Goal: Task Accomplishment & Management: Understand process/instructions

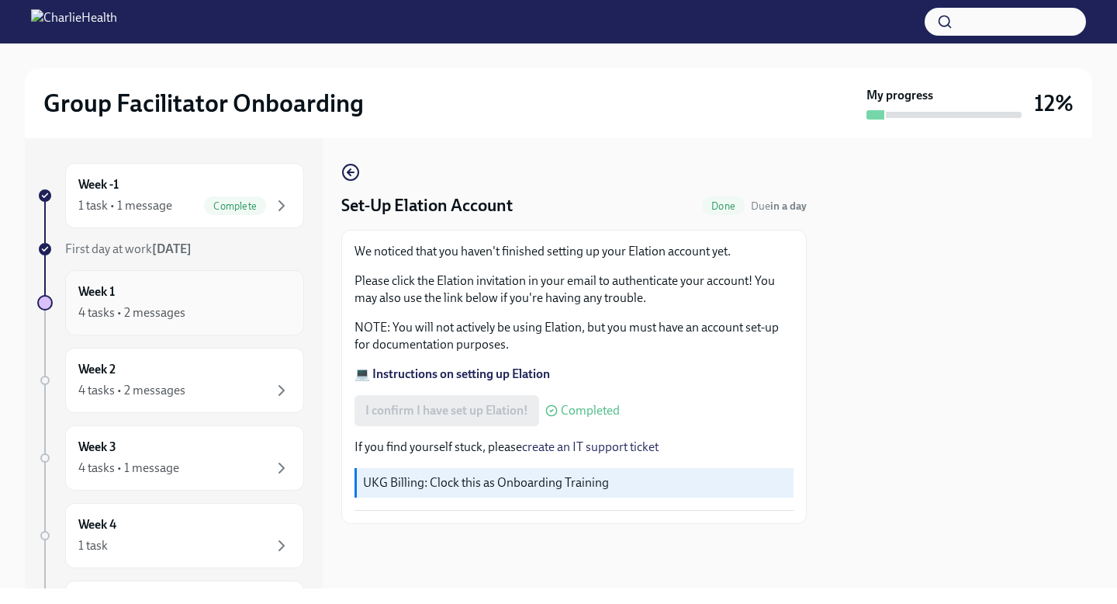
click at [187, 297] on div "Week 1 4 tasks • 2 messages" at bounding box center [184, 302] width 213 height 39
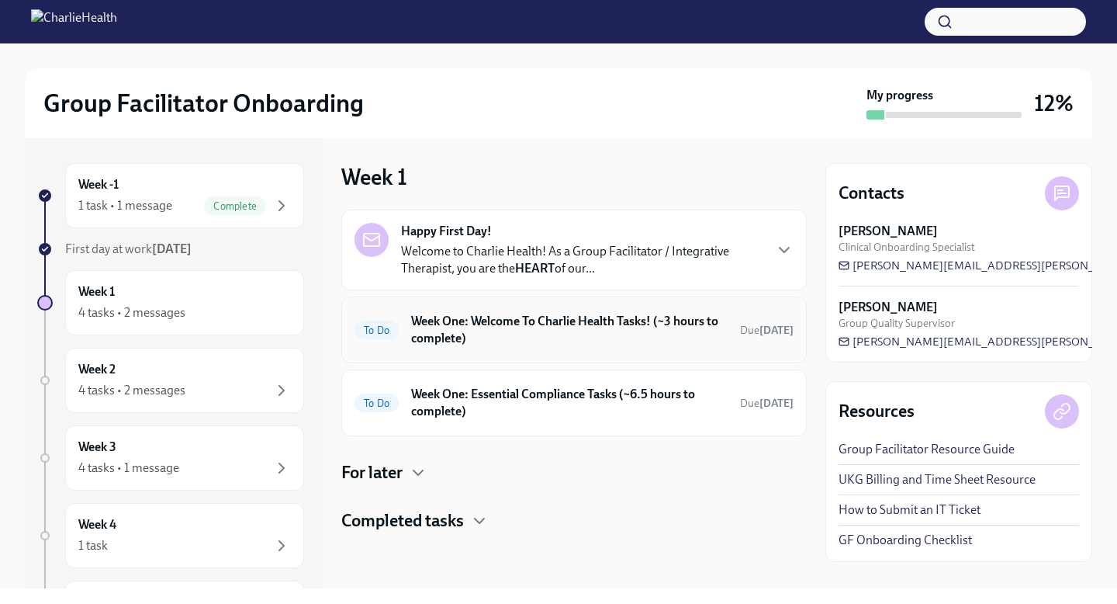
click at [610, 330] on h6 "Week One: Welcome To Charlie Health Tasks! (~3 hours to complete)" at bounding box center [569, 330] width 316 height 34
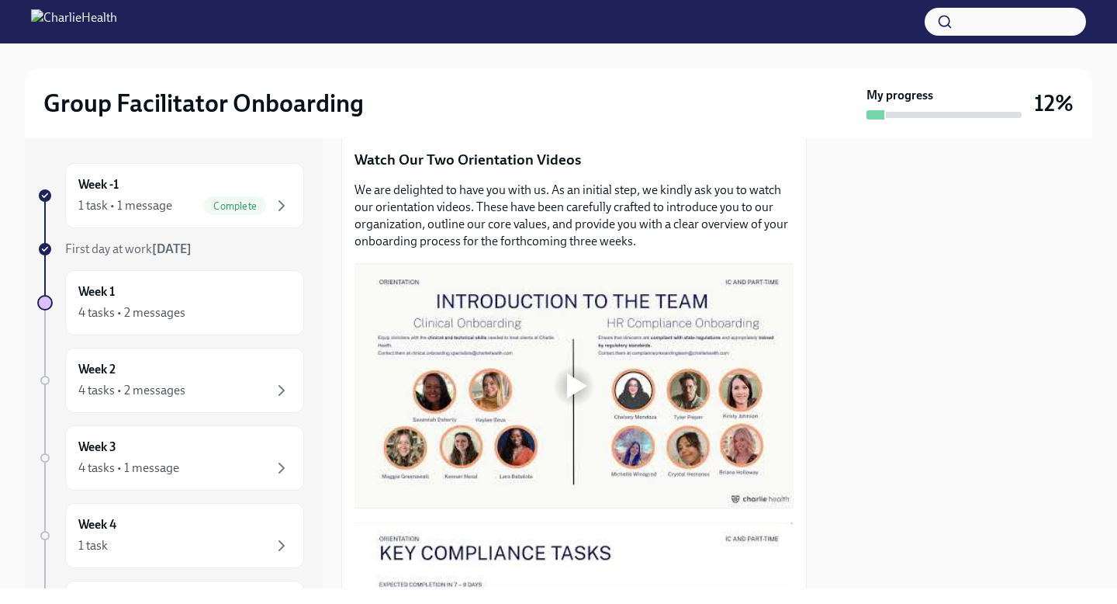
scroll to position [659, 0]
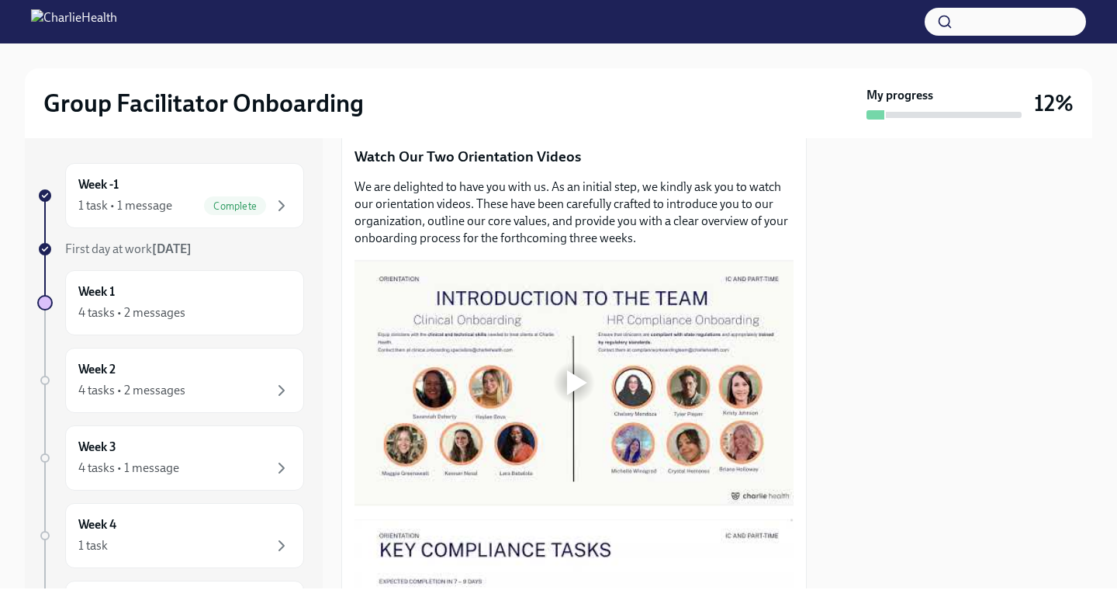
click at [576, 385] on div at bounding box center [577, 382] width 20 height 25
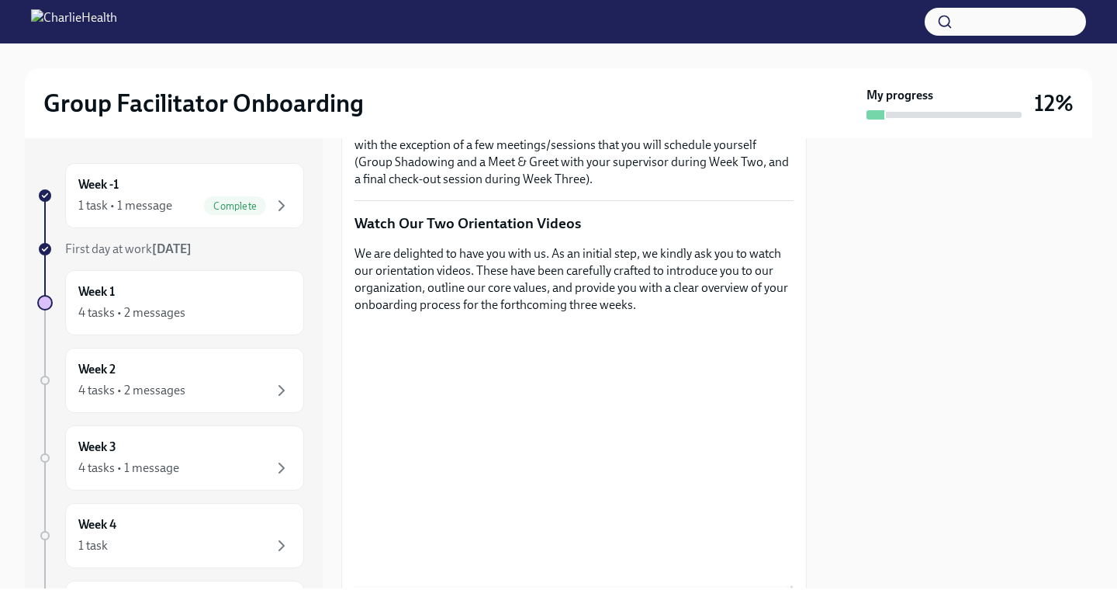
scroll to position [569, 0]
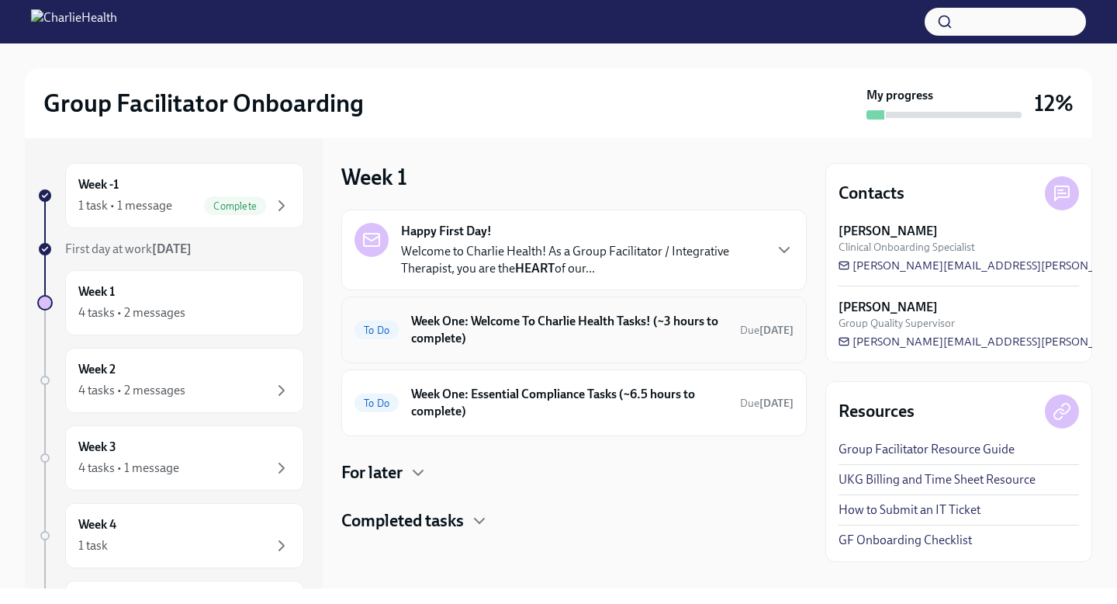
click at [451, 327] on h6 "Week One: Welcome To Charlie Health Tasks! (~3 hours to complete)" at bounding box center [569, 330] width 316 height 34
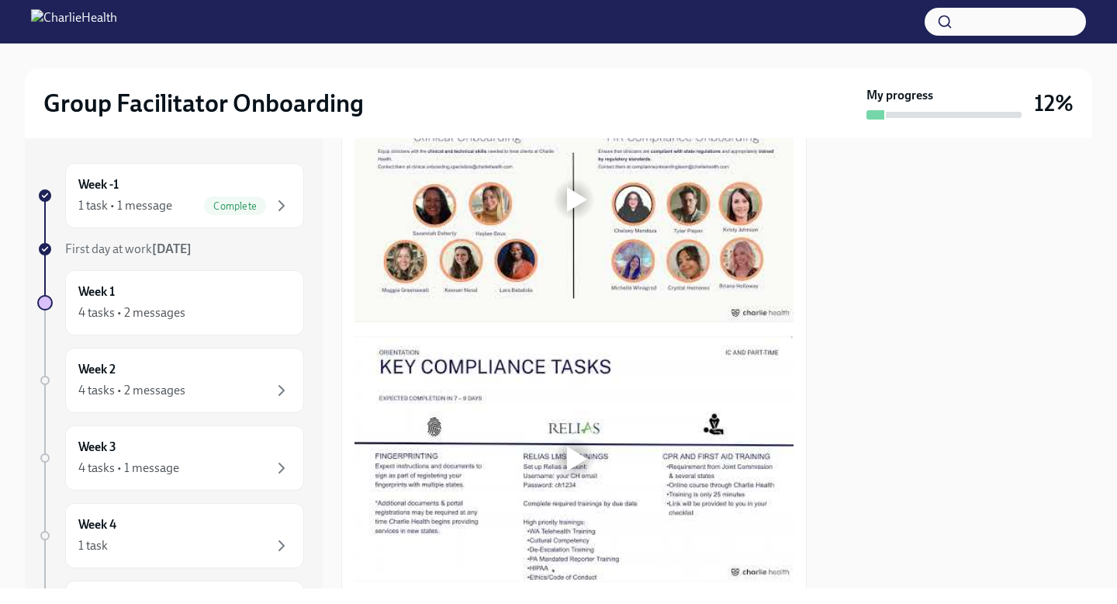
scroll to position [877, 0]
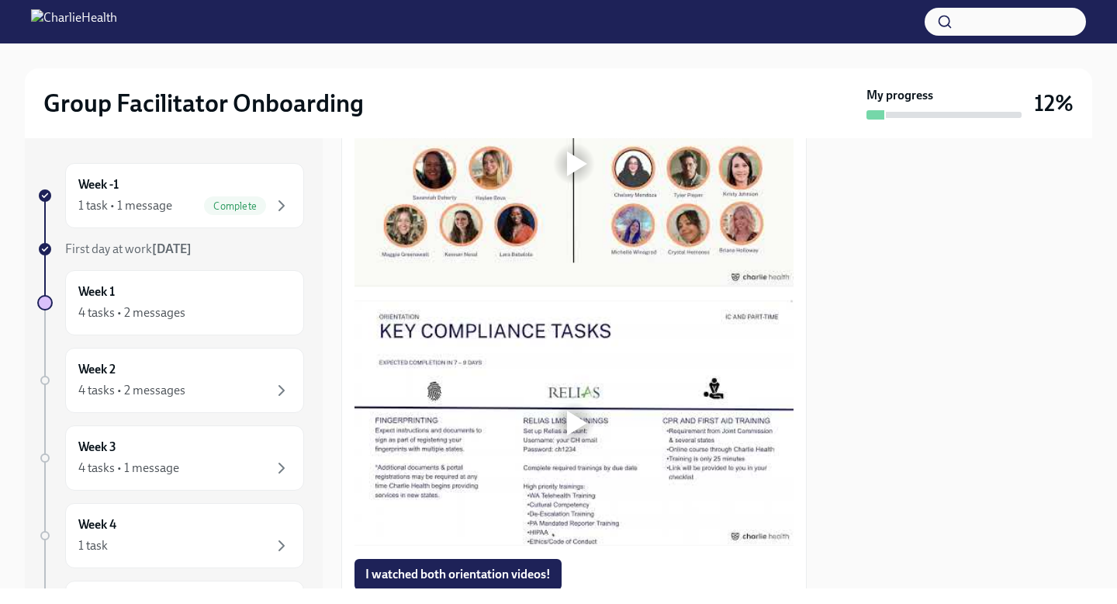
click at [569, 171] on div at bounding box center [577, 163] width 20 height 25
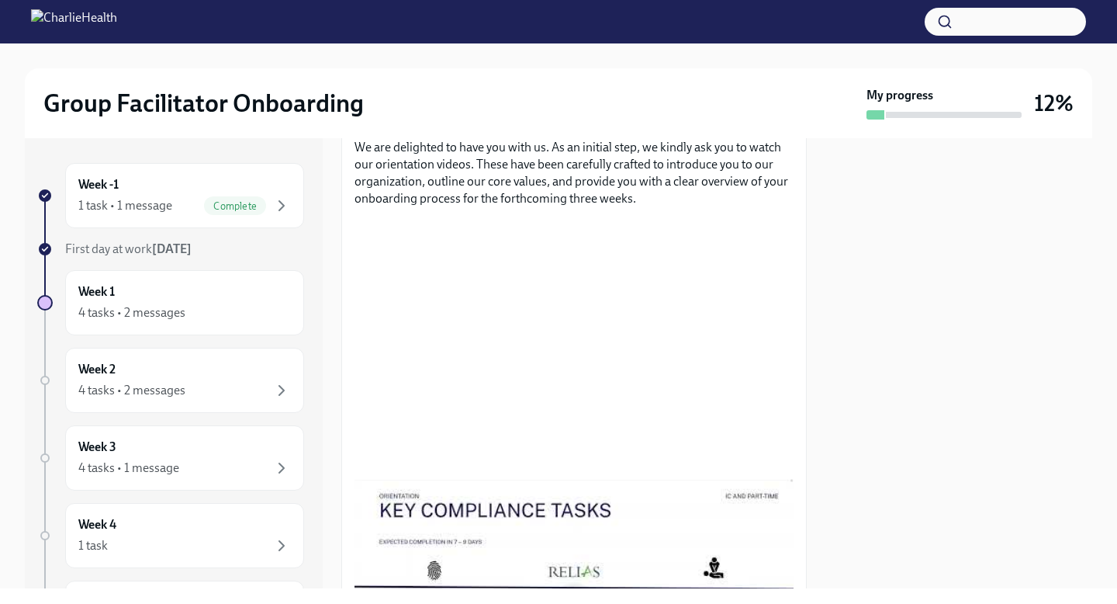
scroll to position [700, 0]
click at [820, 308] on div "Week -1 1 task • 1 message Complete First day at work [DATE] Week 1 4 tasks • 2…" at bounding box center [558, 363] width 1067 height 450
click at [834, 285] on div at bounding box center [958, 363] width 267 height 450
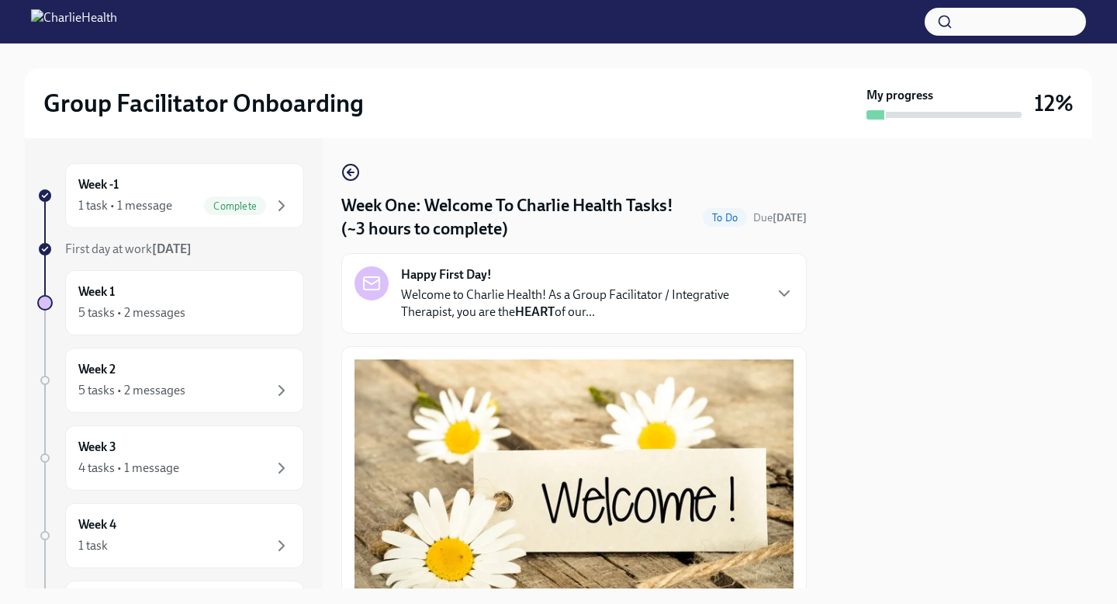
click at [829, 264] on div at bounding box center [958, 363] width 267 height 450
click at [784, 296] on icon "button" at bounding box center [784, 293] width 19 height 19
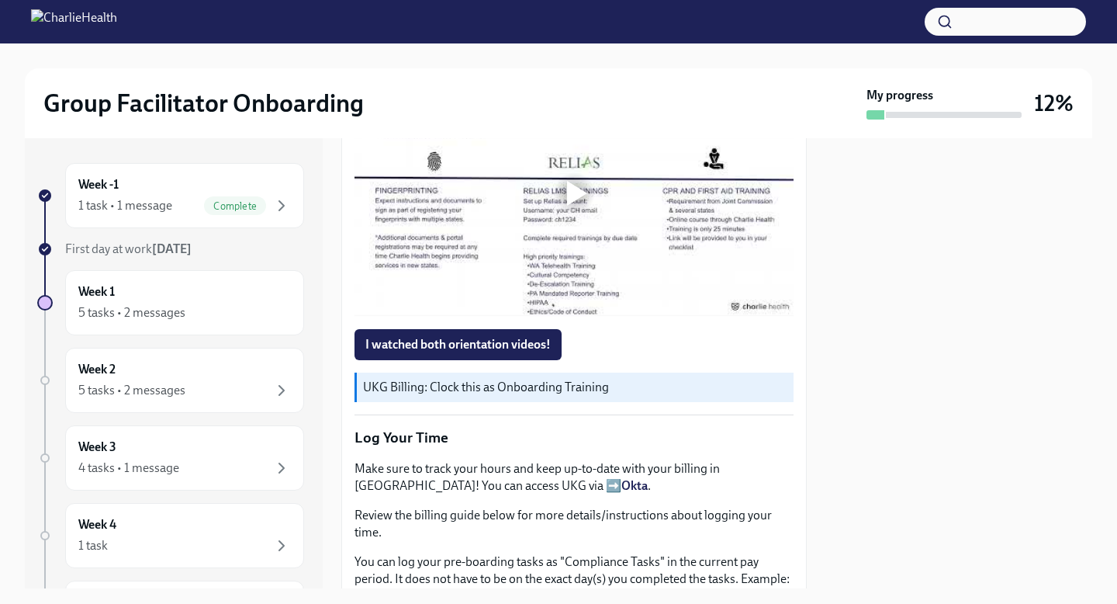
scroll to position [1676, 0]
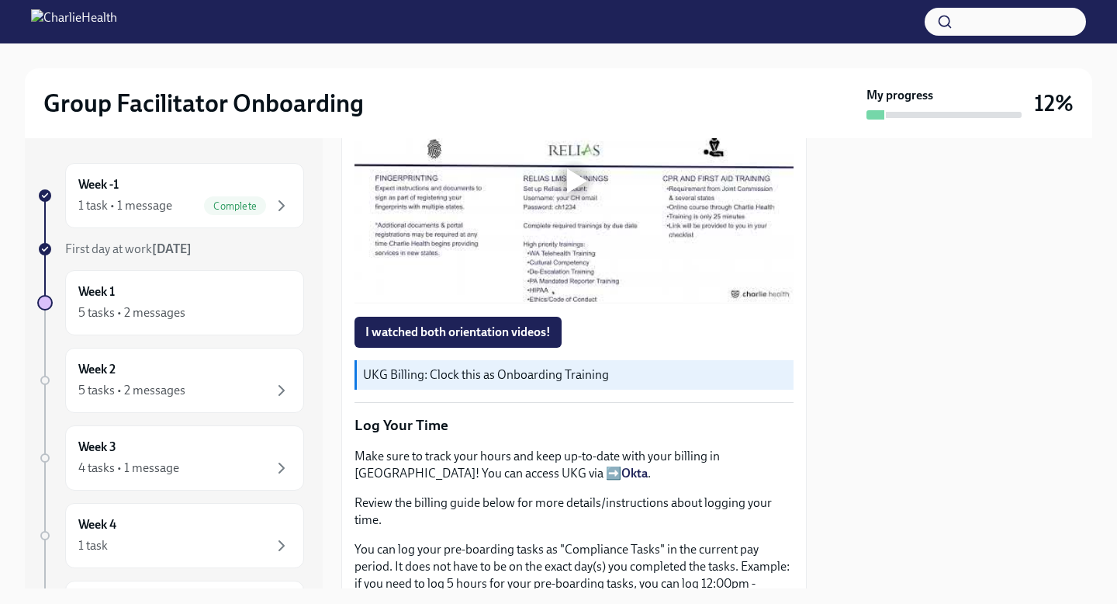
click at [576, 193] on div at bounding box center [577, 180] width 20 height 25
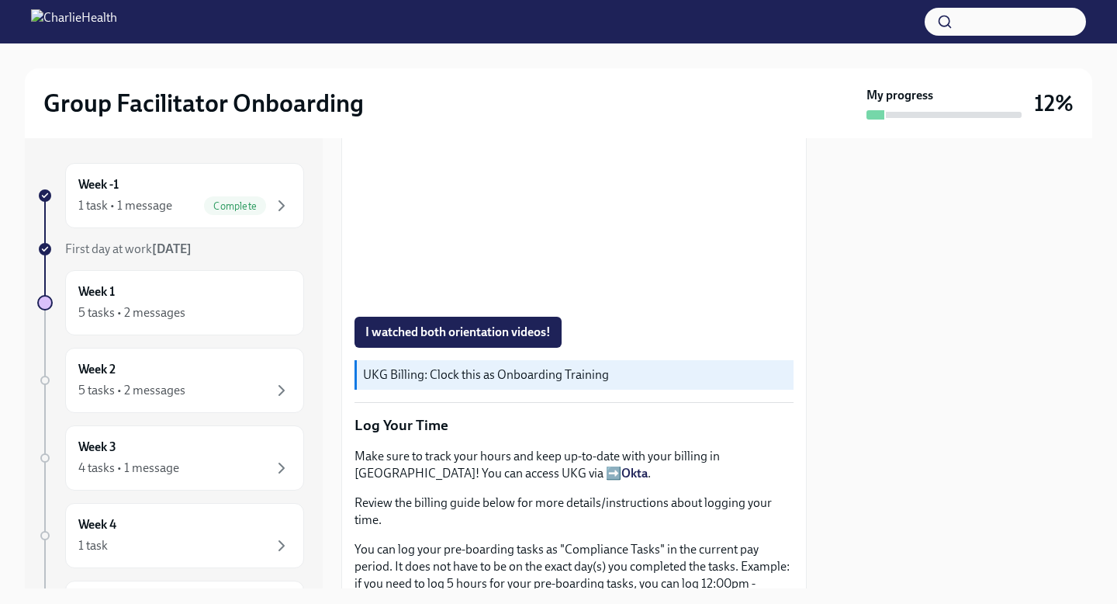
click at [822, 250] on div "Week -1 1 task • 1 message Complete First day at work [DATE] Week 1 5 tasks • 2…" at bounding box center [558, 363] width 1067 height 450
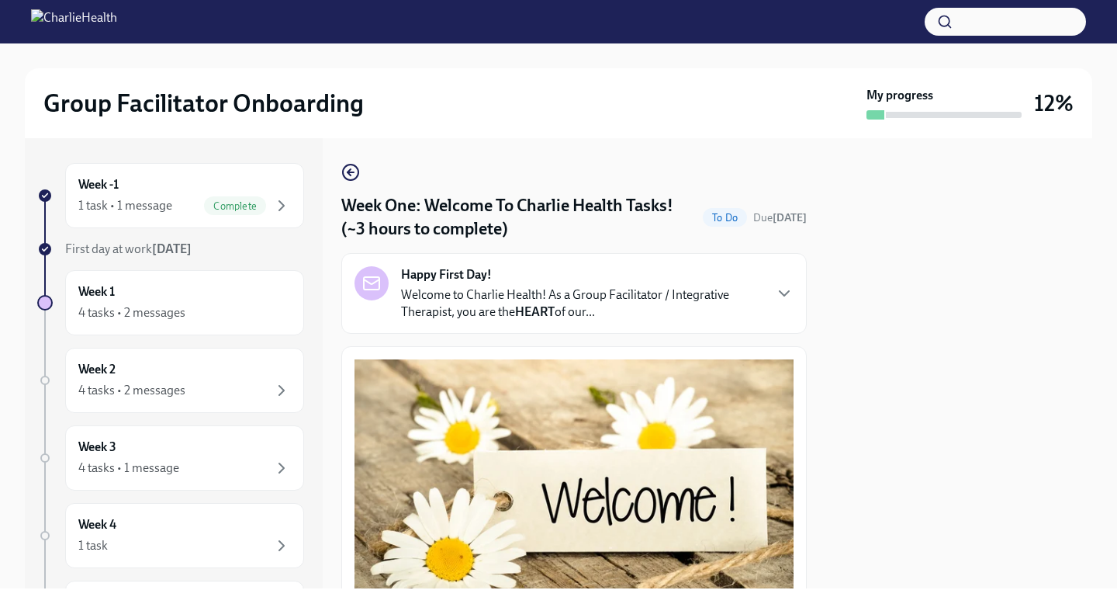
scroll to position [381, 0]
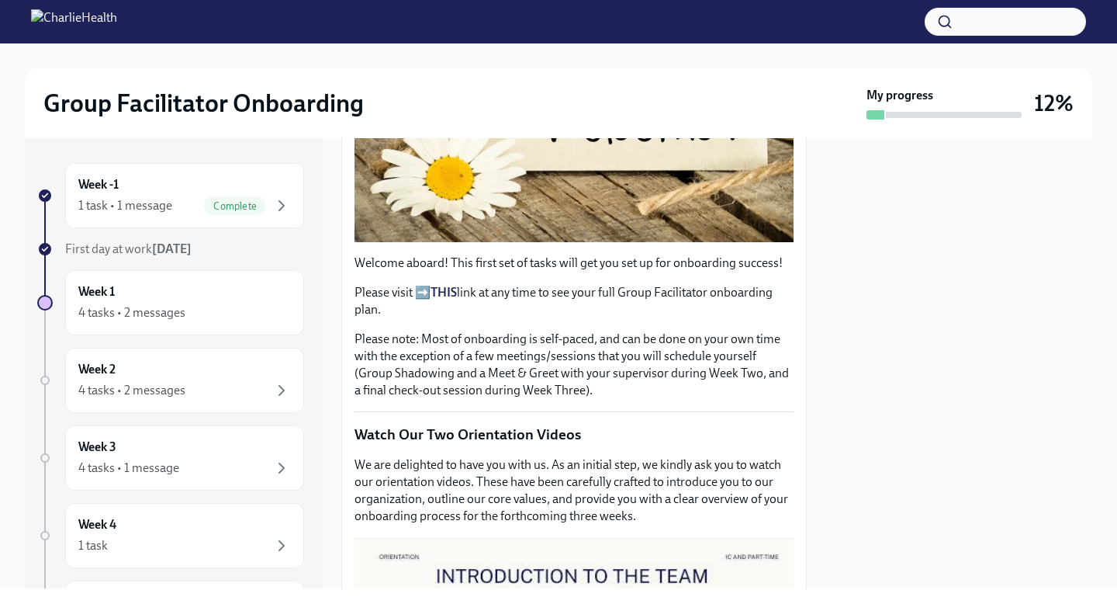
click at [816, 182] on div "Week -1 1 task • 1 message Complete First day at work [DATE] Week 1 4 tasks • 2…" at bounding box center [558, 363] width 1067 height 450
click at [813, 330] on div "Week -1 1 task • 1 message Complete First day at work [DATE] Week 1 4 tasks • 2…" at bounding box center [558, 363] width 1067 height 450
